Goal: Use online tool/utility

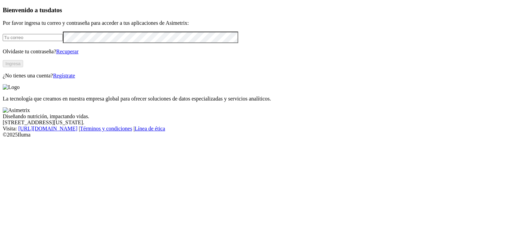
type input "[PERSON_NAME][EMAIL_ADDRESS][PERSON_NAME][DOMAIN_NAME]"
click at [23, 67] on button "Ingresa" at bounding box center [13, 63] width 20 height 7
